Goal: Download file/media

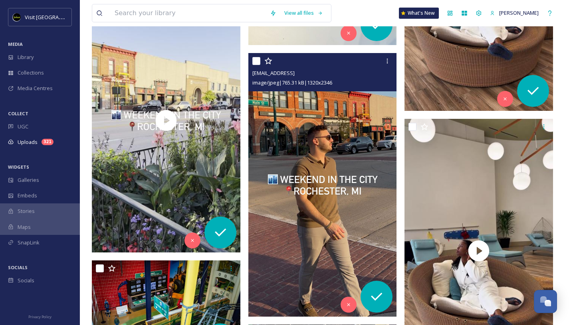
scroll to position [793, 0]
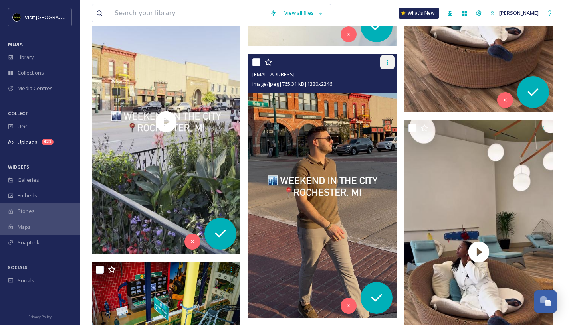
click at [387, 59] on icon at bounding box center [387, 62] width 6 height 6
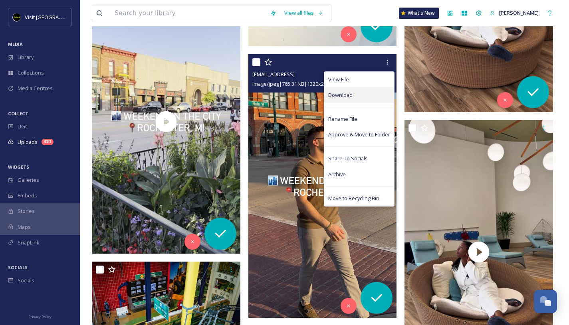
click at [343, 95] on span "Download" at bounding box center [340, 95] width 24 height 8
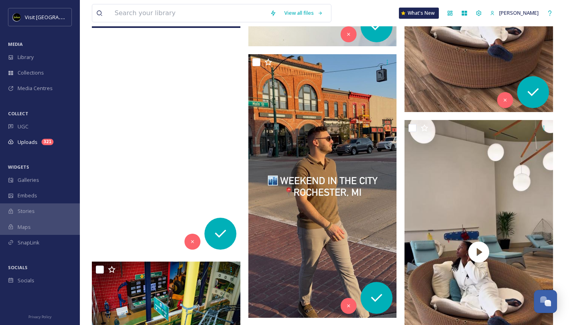
scroll to position [738, 0]
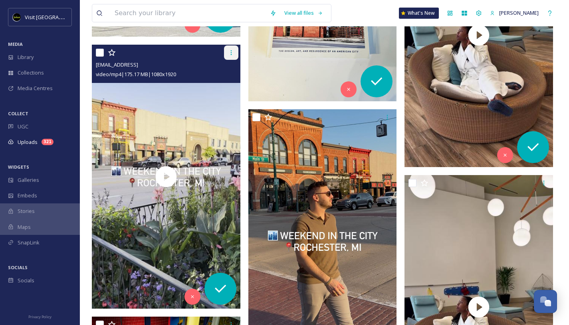
click at [227, 52] on div at bounding box center [231, 52] width 14 height 14
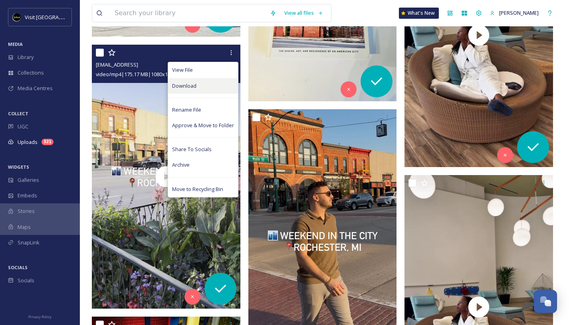
click at [202, 80] on div "Download" at bounding box center [203, 86] width 70 height 16
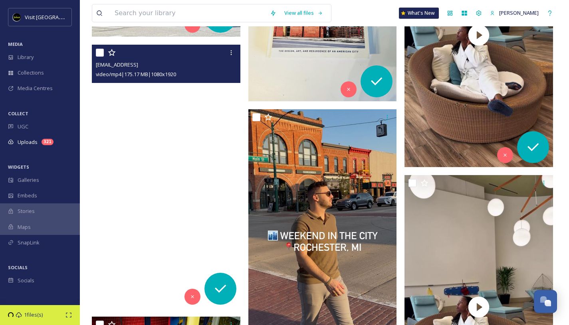
click at [201, 121] on video "ext_1759930855.923513_davidsayah1@gmail.com-16b15d481cc34a43966cae60b2b50807.mp4" at bounding box center [166, 177] width 148 height 264
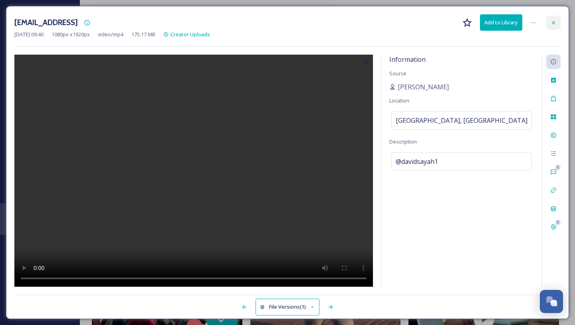
click at [553, 21] on icon at bounding box center [553, 23] width 6 height 6
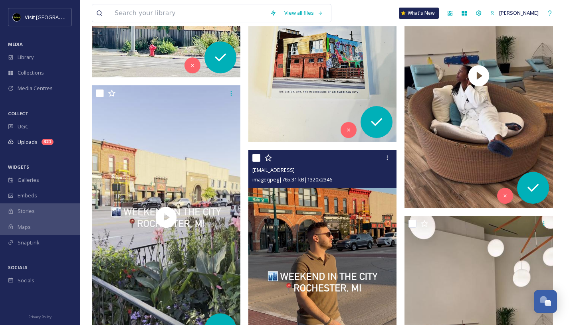
scroll to position [737, 0]
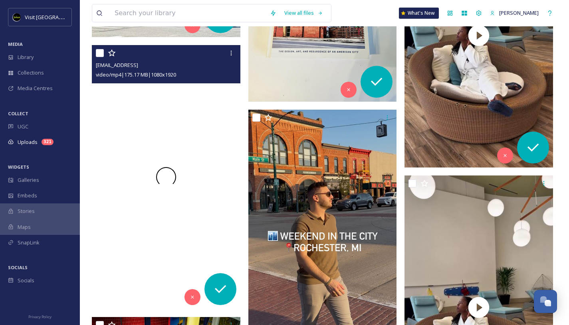
click at [202, 184] on div at bounding box center [166, 177] width 148 height 264
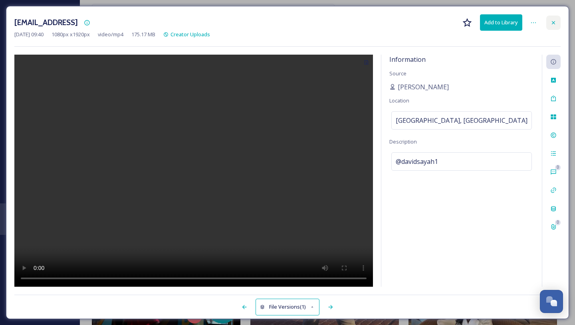
click at [555, 16] on div at bounding box center [553, 23] width 14 height 14
